Goal: Information Seeking & Learning: Learn about a topic

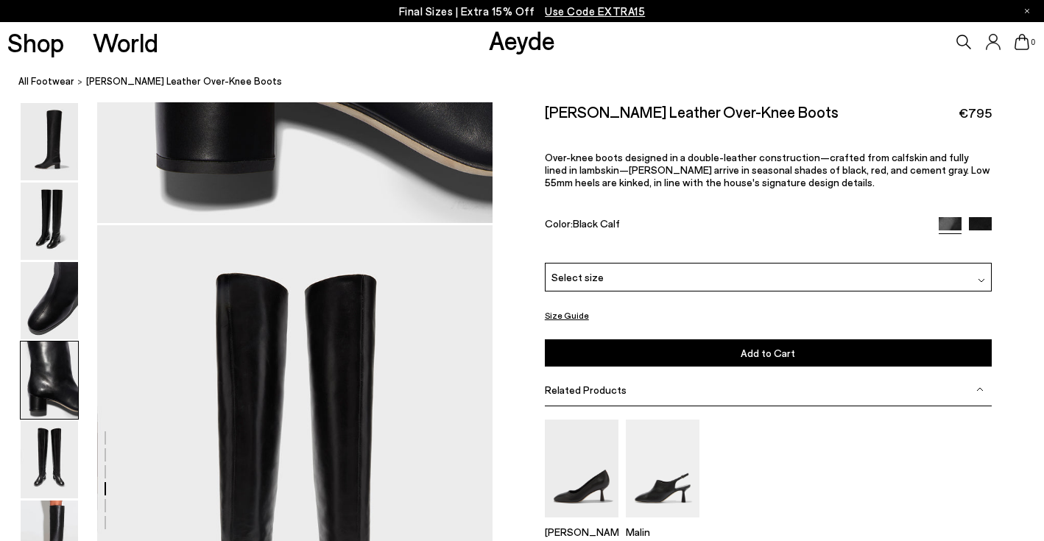
scroll to position [1894, 0]
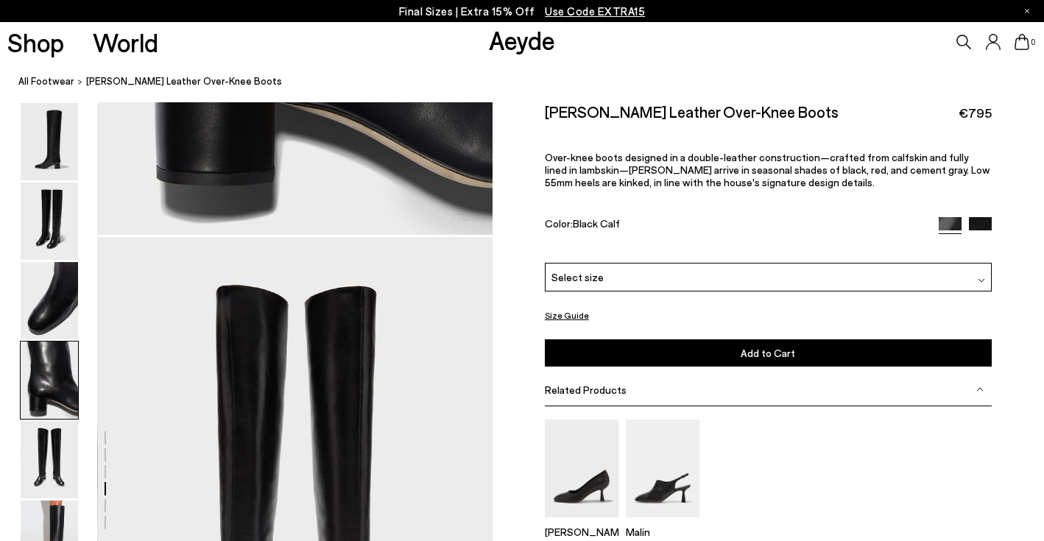
click at [953, 217] on img at bounding box center [950, 228] width 23 height 23
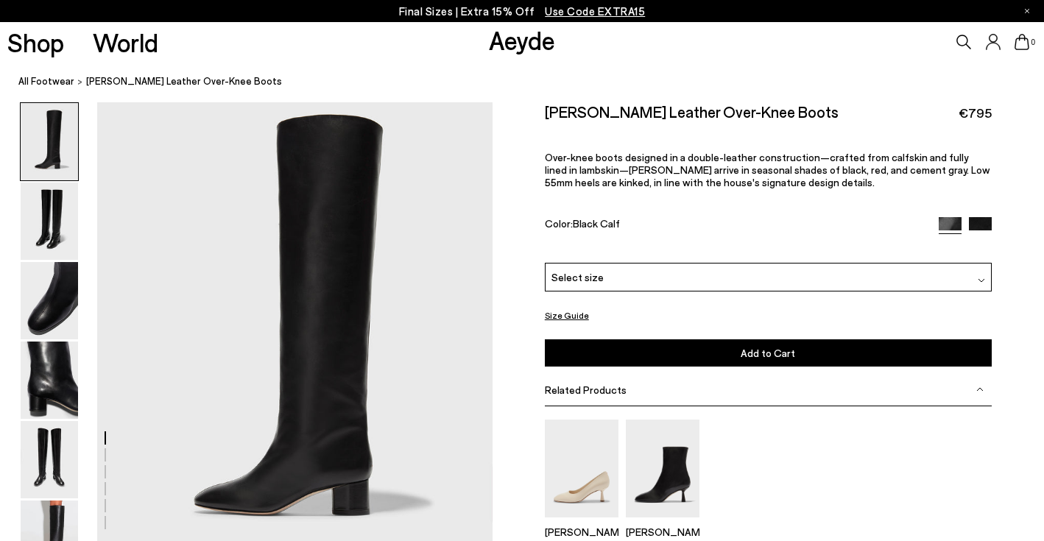
click at [986, 217] on img at bounding box center [980, 228] width 23 height 23
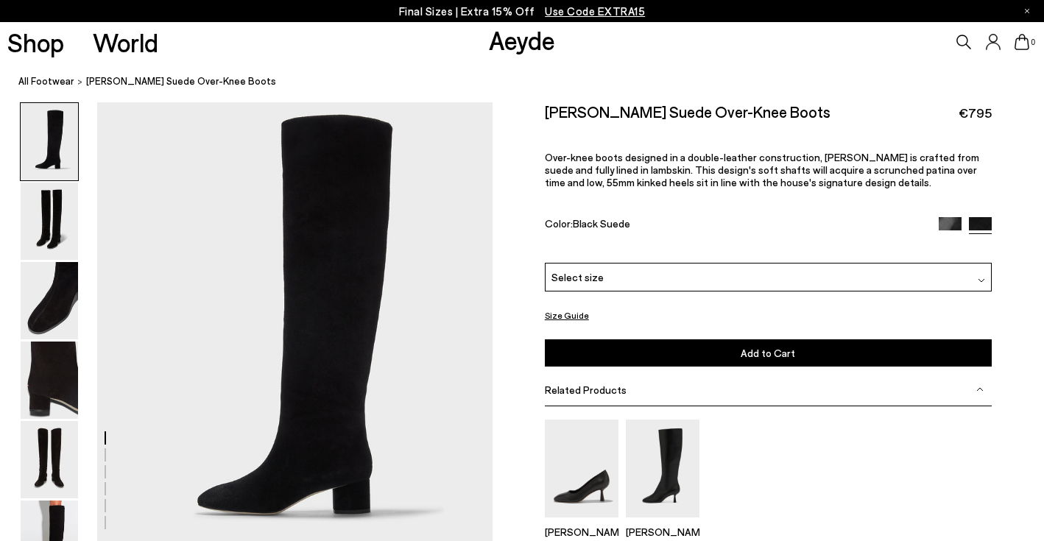
click at [949, 217] on img at bounding box center [950, 228] width 23 height 23
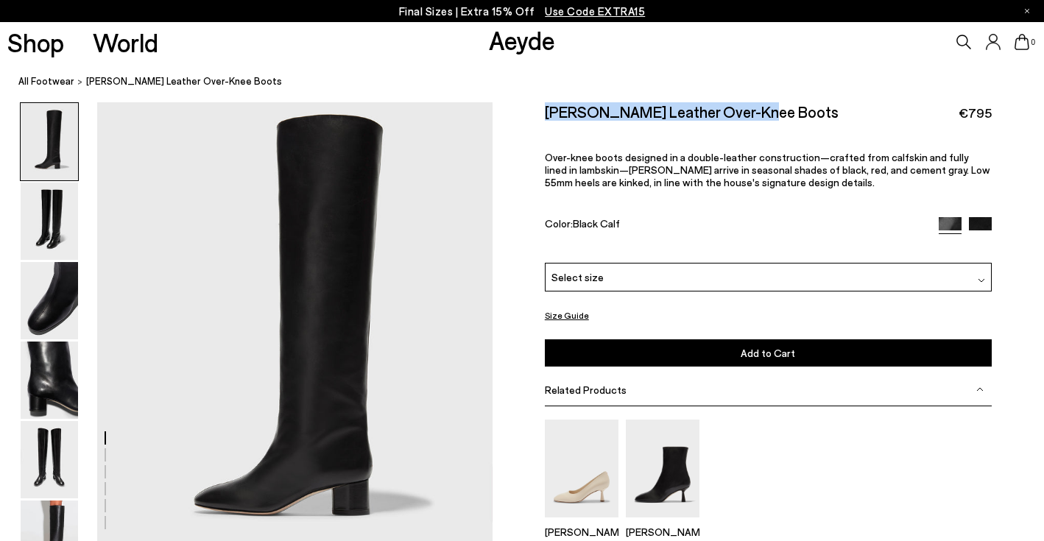
drag, startPoint x: 755, startPoint y: 110, endPoint x: 540, endPoint y: 109, distance: 215.0
click at [540, 109] on div "Size Guide Shoes Belt Our shoes come in European sizing. The easiest way to mea…" at bounding box center [768, 373] width 551 height 543
click at [964, 35] on icon at bounding box center [963, 42] width 15 height 15
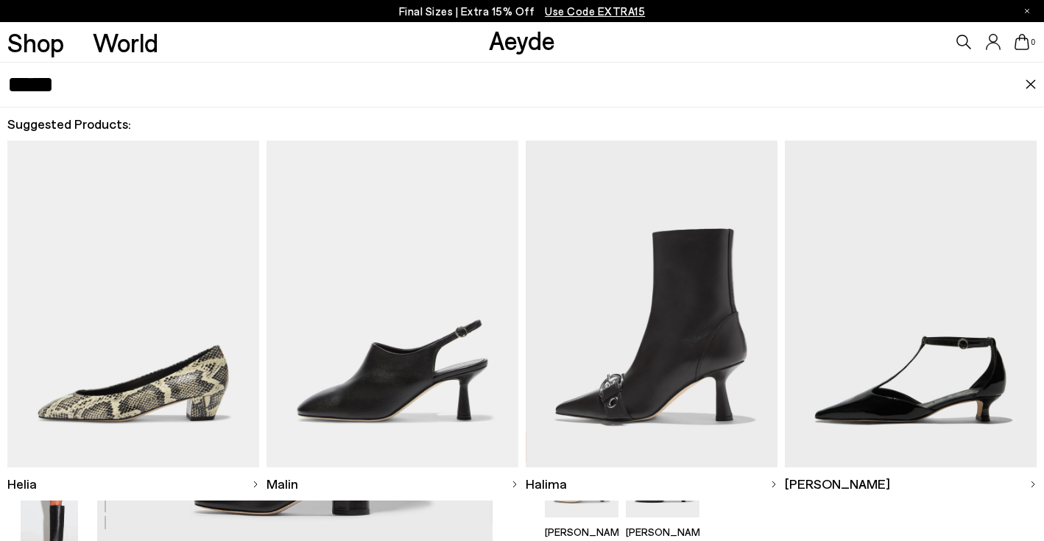
type input "*****"
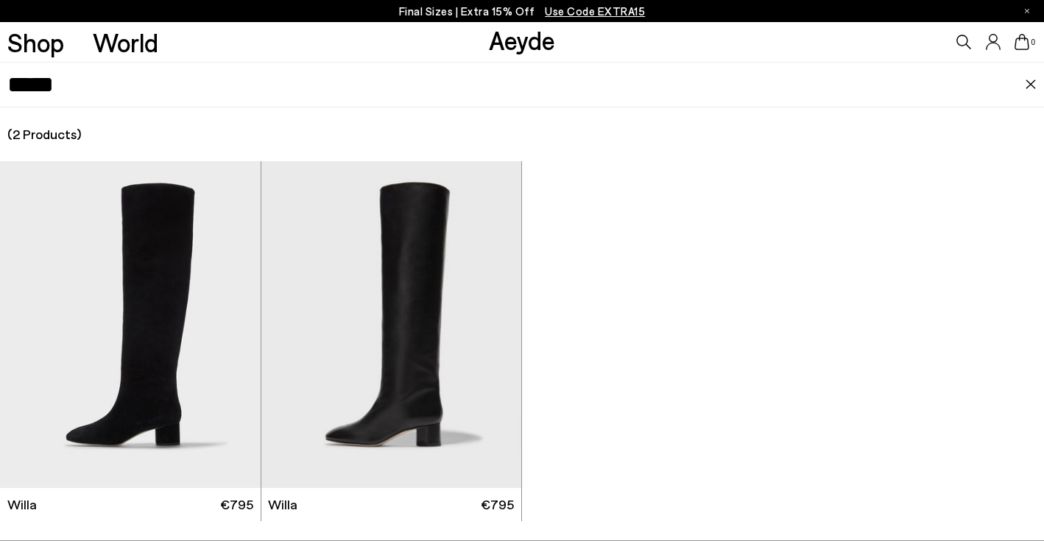
scroll to position [18, 0]
